Goal: Transaction & Acquisition: Obtain resource

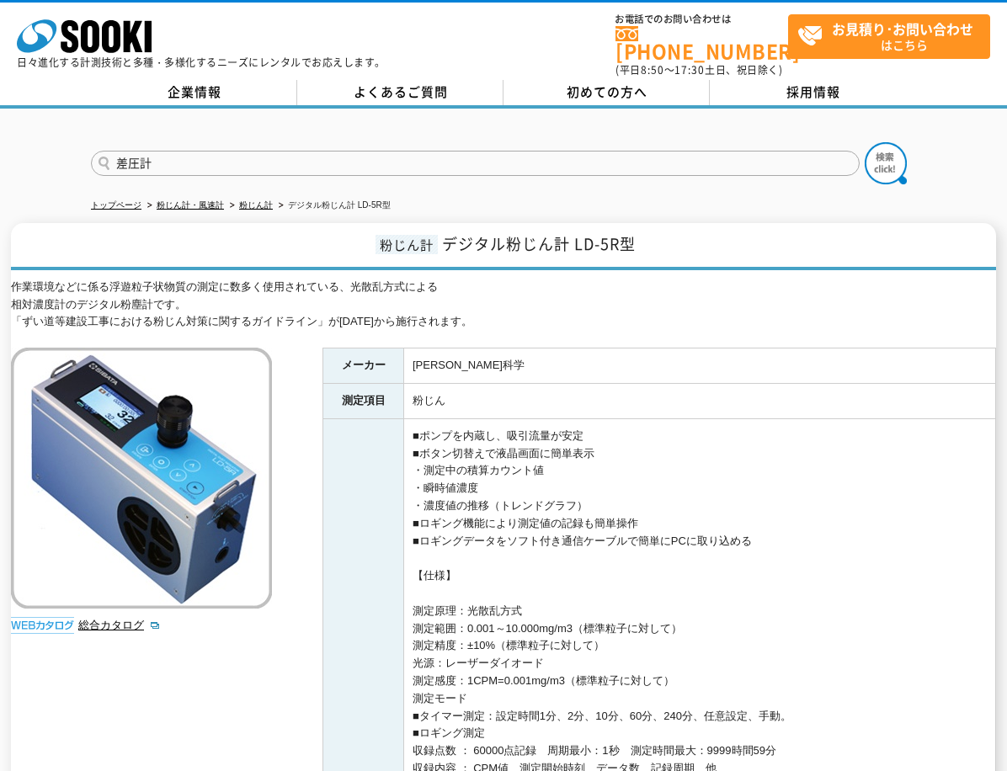
click at [864, 142] on button at bounding box center [885, 163] width 42 height 42
click at [401, 151] on input "差圧計" at bounding box center [475, 163] width 768 height 25
type input "差圧"
click at [879, 160] on img at bounding box center [885, 163] width 42 height 42
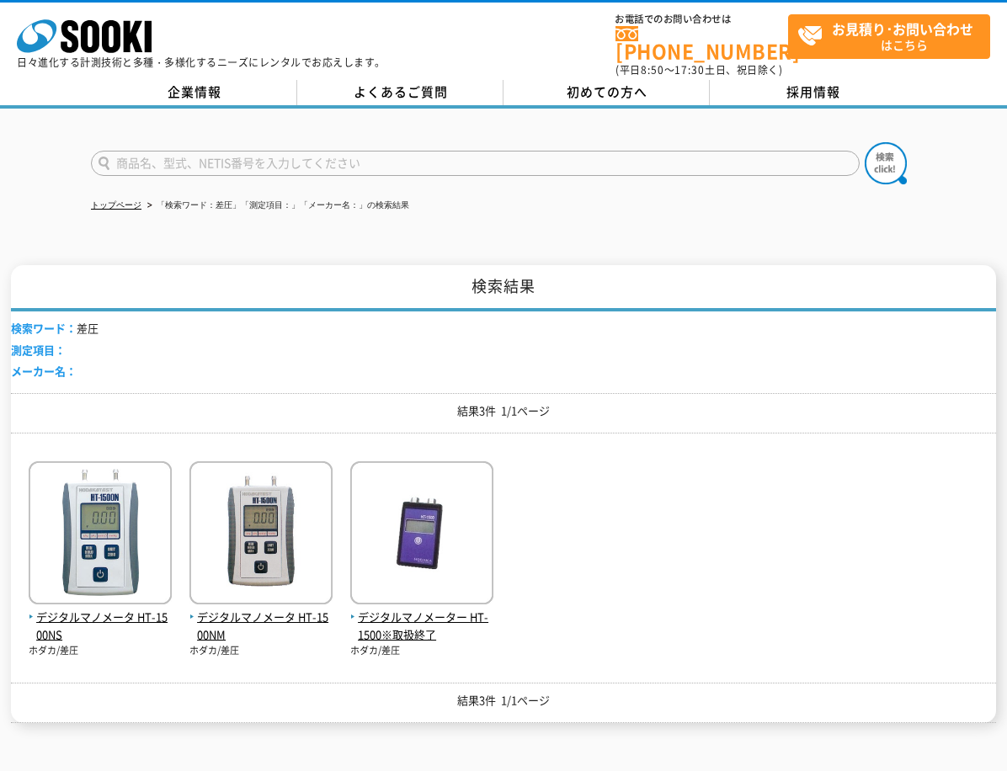
drag, startPoint x: 303, startPoint y: 155, endPoint x: 300, endPoint y: 166, distance: 11.4
click at [300, 166] on form at bounding box center [503, 165] width 825 height 47
type input "て"
type input "testo"
click at [889, 147] on img at bounding box center [885, 163] width 42 height 42
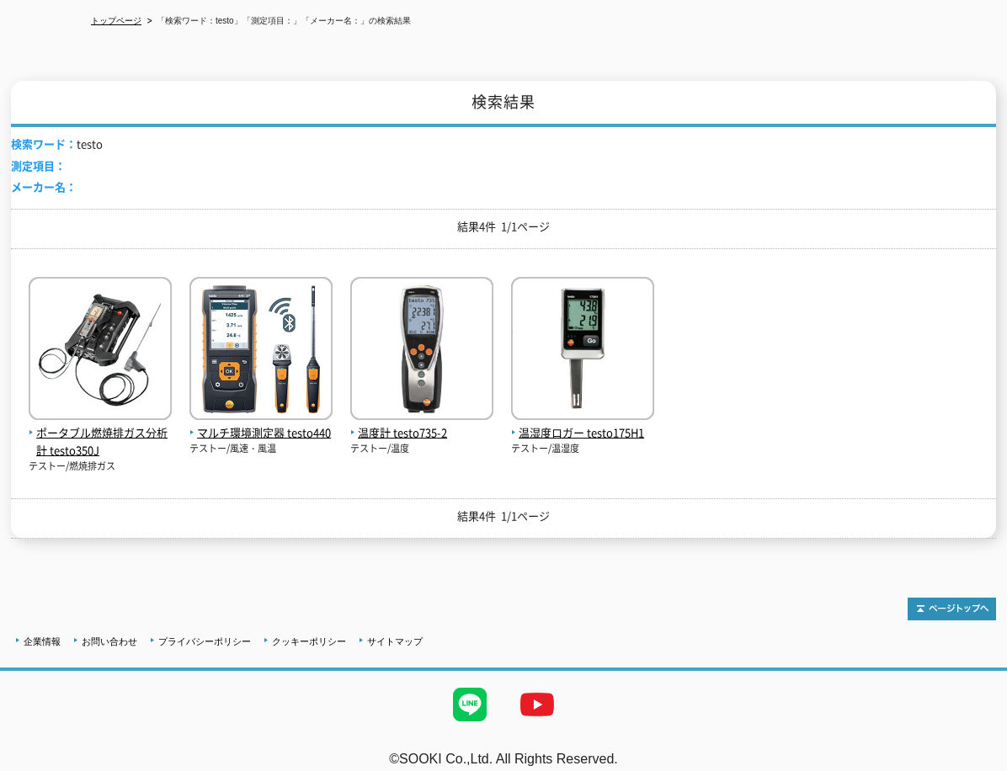
scroll to position [189, 0]
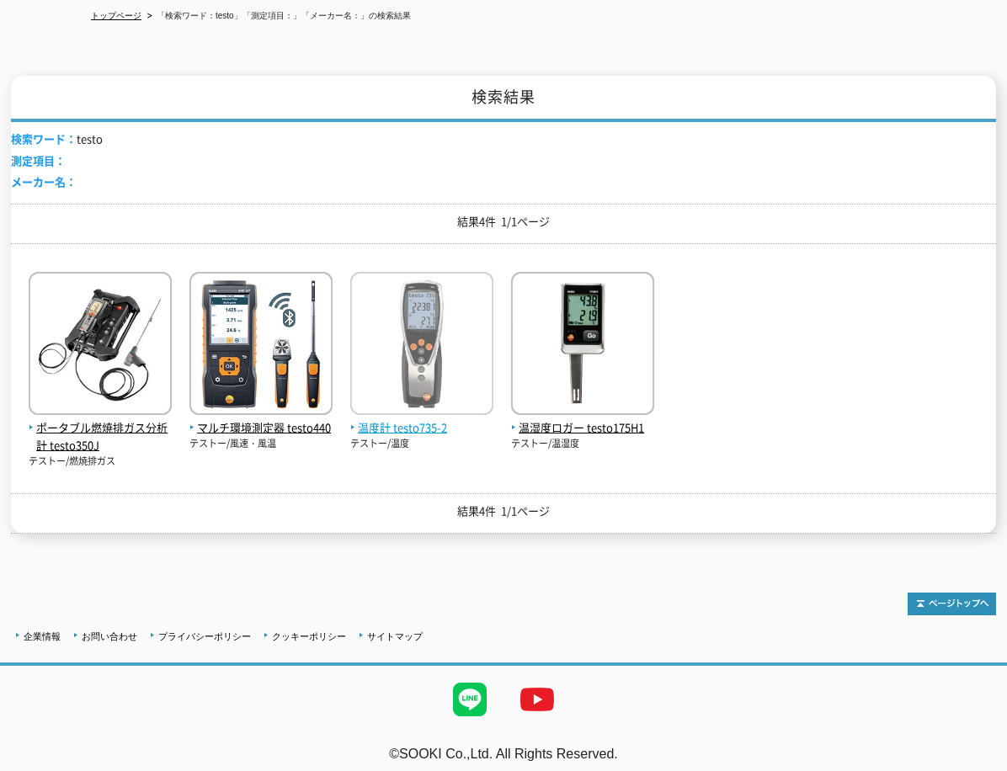
click at [411, 420] on span "温度計 testo735-2" at bounding box center [421, 428] width 143 height 18
